Goal: Information Seeking & Learning: Find specific fact

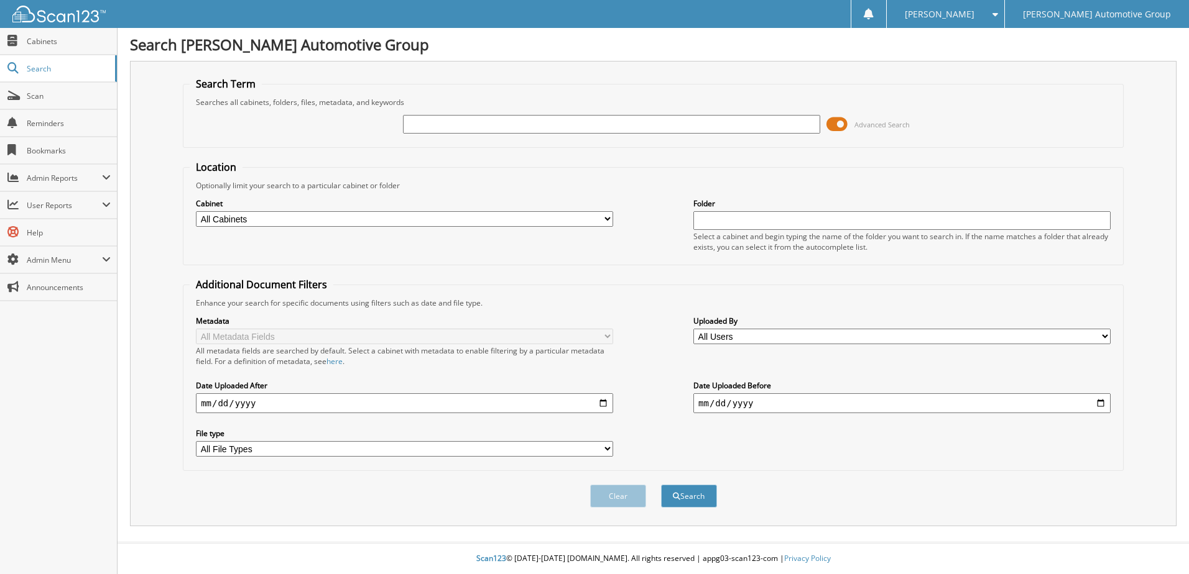
click at [474, 127] on input "text" at bounding box center [611, 124] width 417 height 19
type input "403841"
click at [661, 485] on button "Search" at bounding box center [689, 496] width 56 height 23
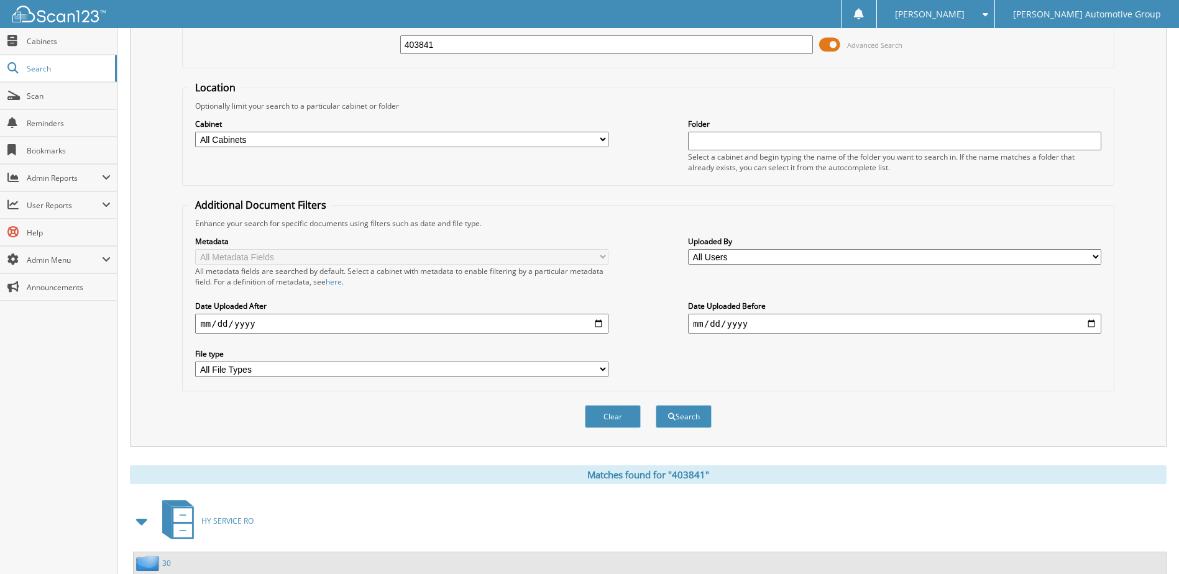
scroll to position [169, 0]
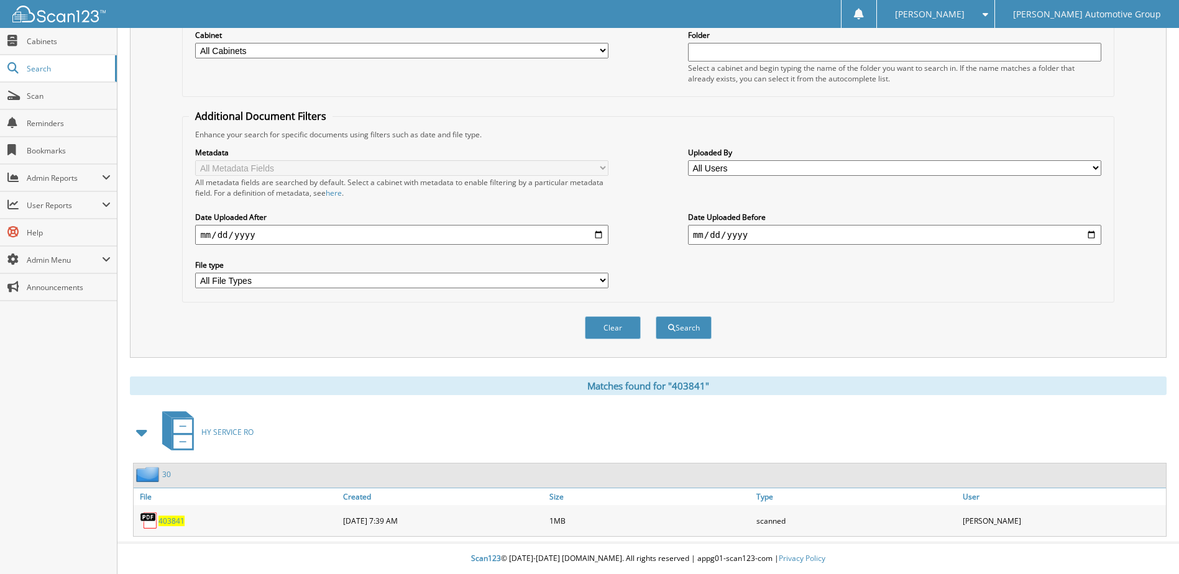
click at [173, 518] on span "403841" at bounding box center [172, 521] width 26 height 11
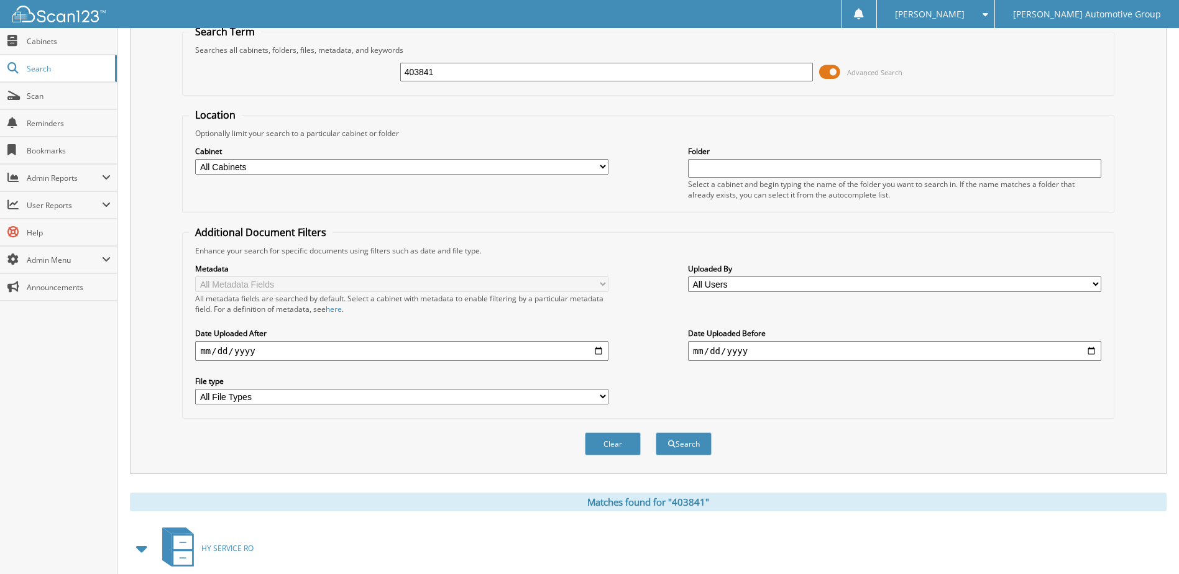
scroll to position [0, 0]
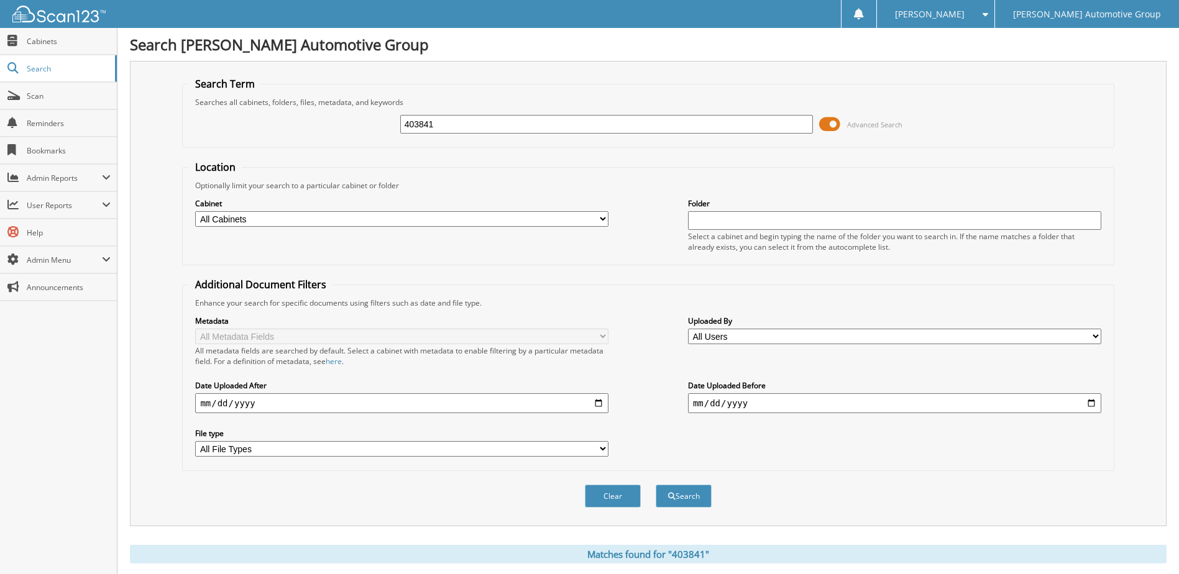
click at [190, 144] on fieldset "Search Term Searches all cabinets, folders, files, metadata, and keywords 40384…" at bounding box center [648, 112] width 932 height 71
type input "403361"
click at [656, 485] on button "Search" at bounding box center [684, 496] width 56 height 23
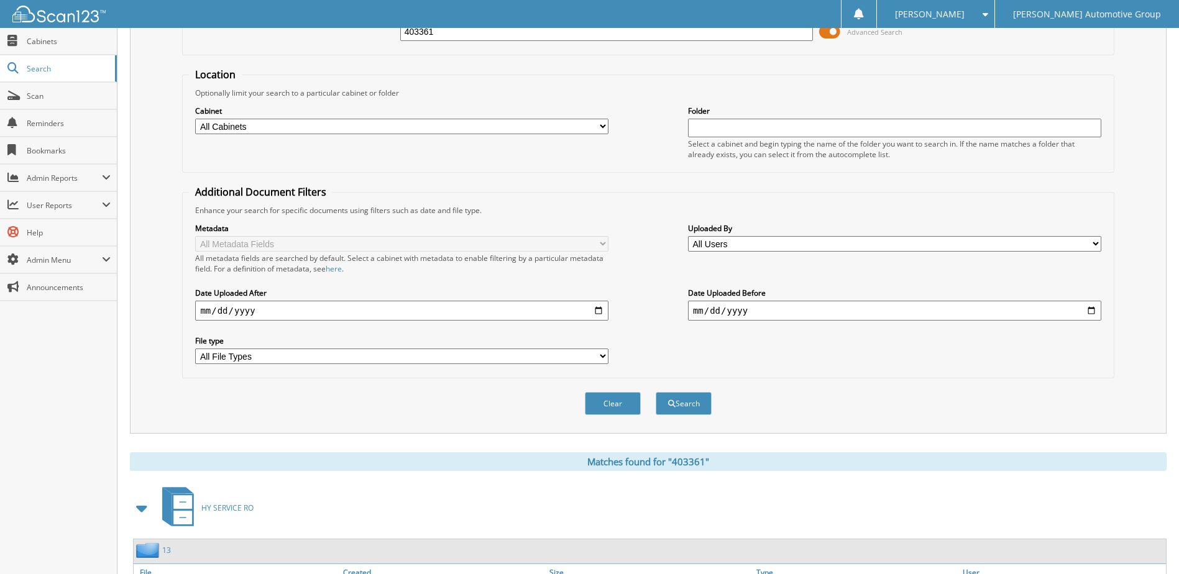
scroll to position [169, 0]
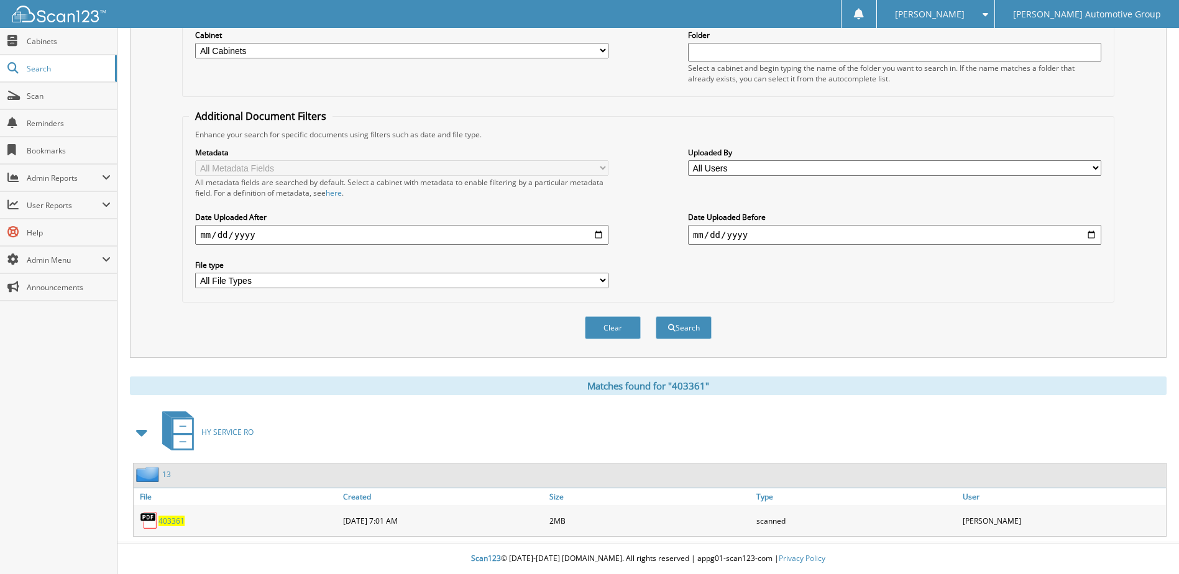
click at [172, 517] on span "403361" at bounding box center [172, 521] width 26 height 11
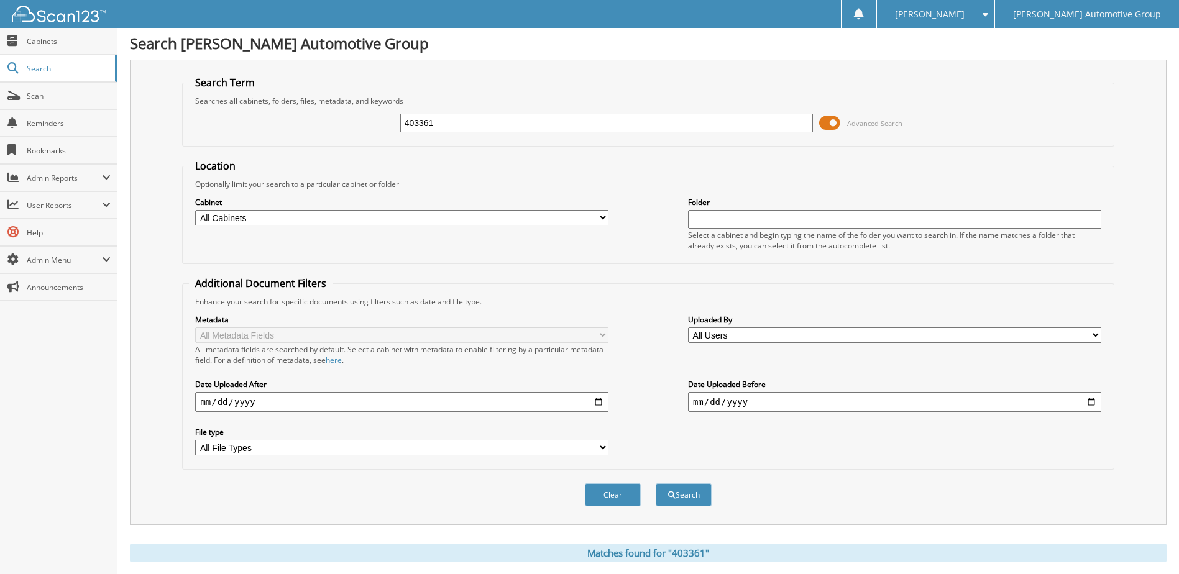
scroll to position [0, 0]
drag, startPoint x: 366, startPoint y: 140, endPoint x: 305, endPoint y: 143, distance: 60.4
click at [305, 143] on fieldset "Search Term Searches all cabinets, folders, files, metadata, and keywords 40336…" at bounding box center [648, 112] width 932 height 71
paste input "[US_VEHICLE_IDENTIFICATION_NUMBER]"
type input "5"
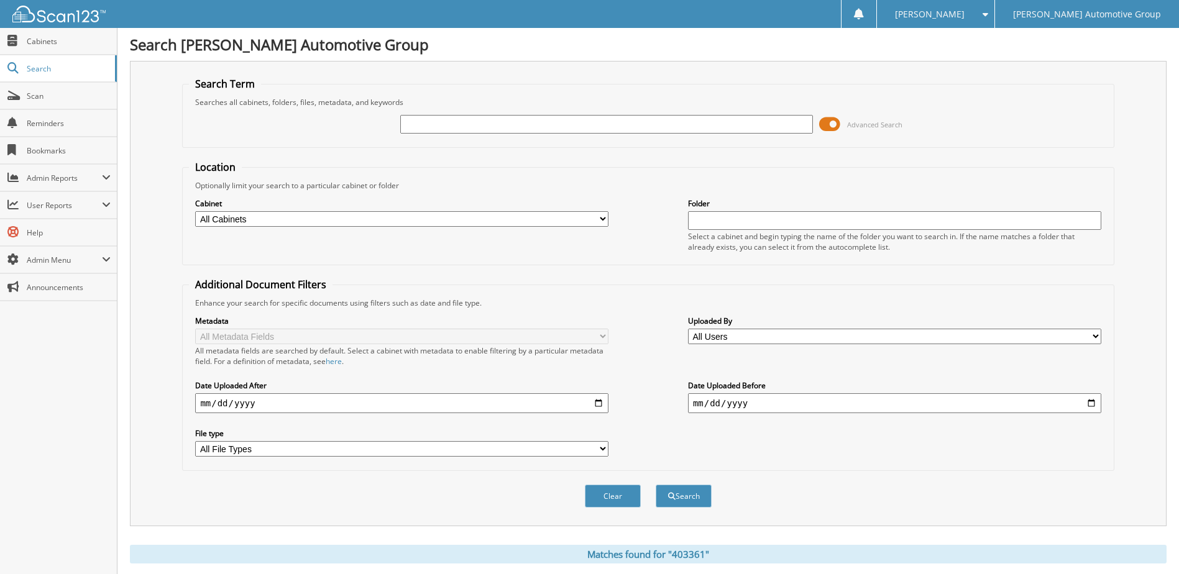
click at [500, 122] on input "text" at bounding box center [606, 124] width 413 height 19
type input "404076"
click at [656, 485] on button "Search" at bounding box center [684, 496] width 56 height 23
